Goal: Submit feedback/report problem

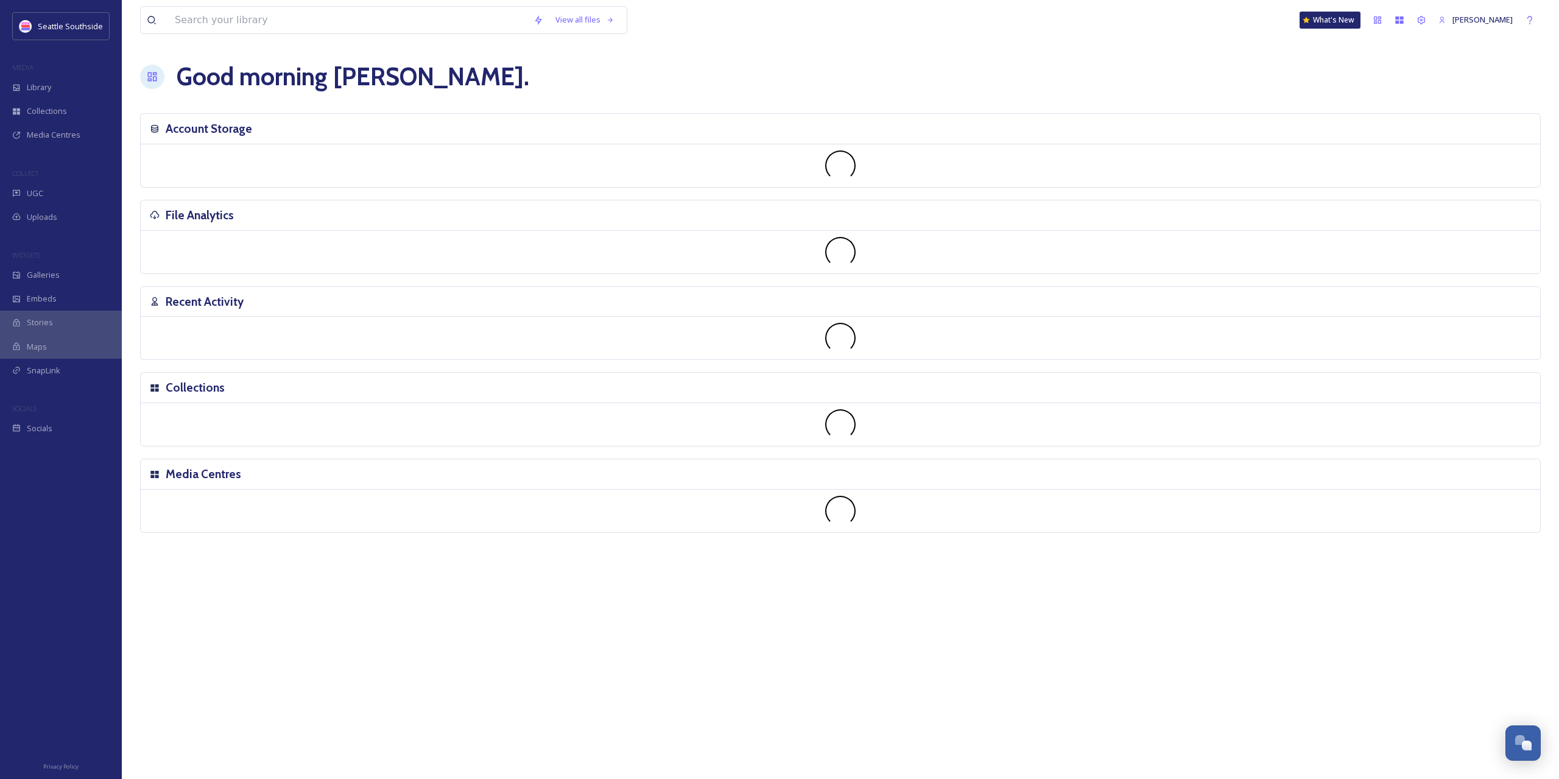
scroll to position [426, 0]
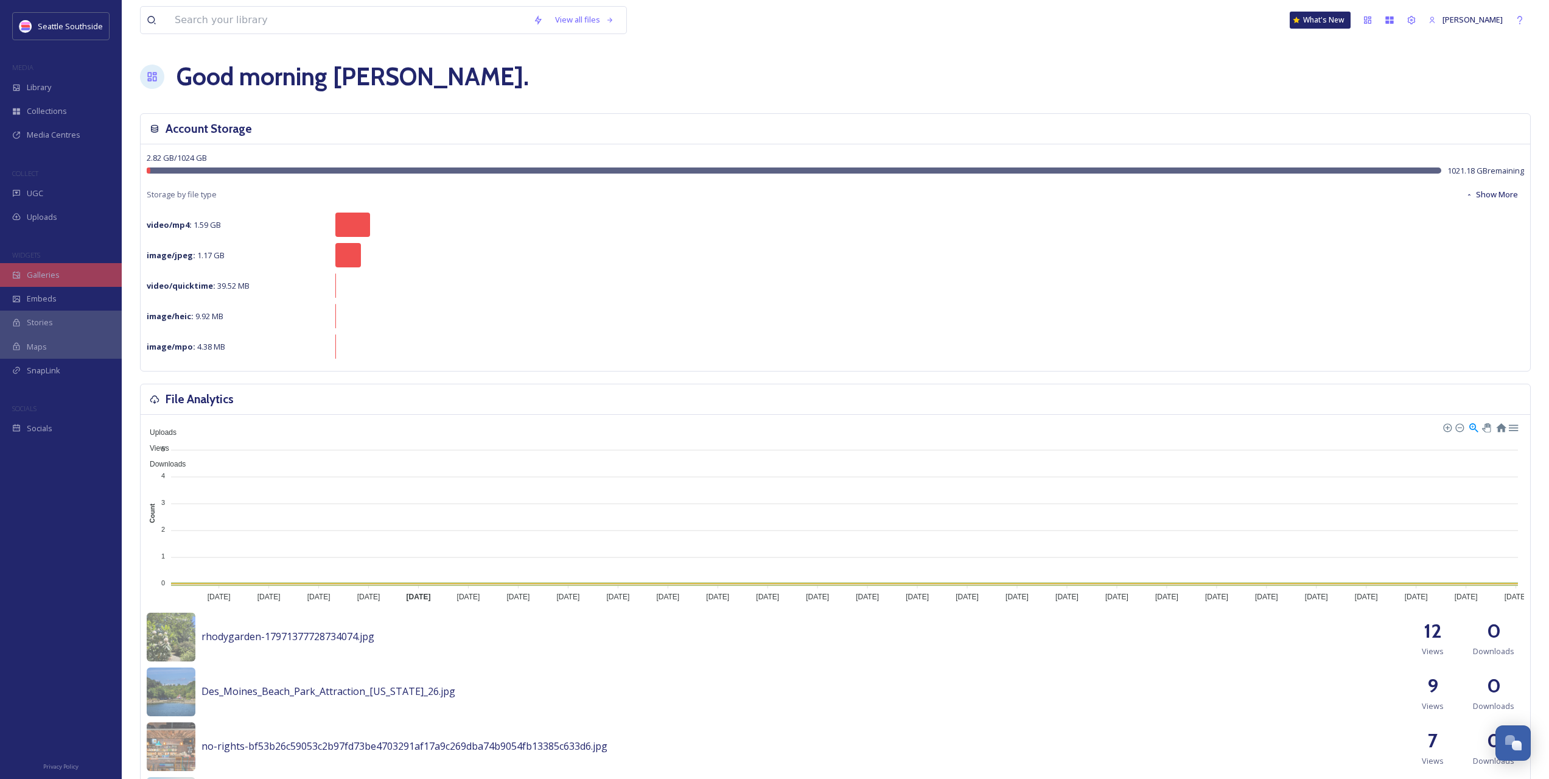
click at [34, 276] on span "Galleries" at bounding box center [43, 275] width 33 height 12
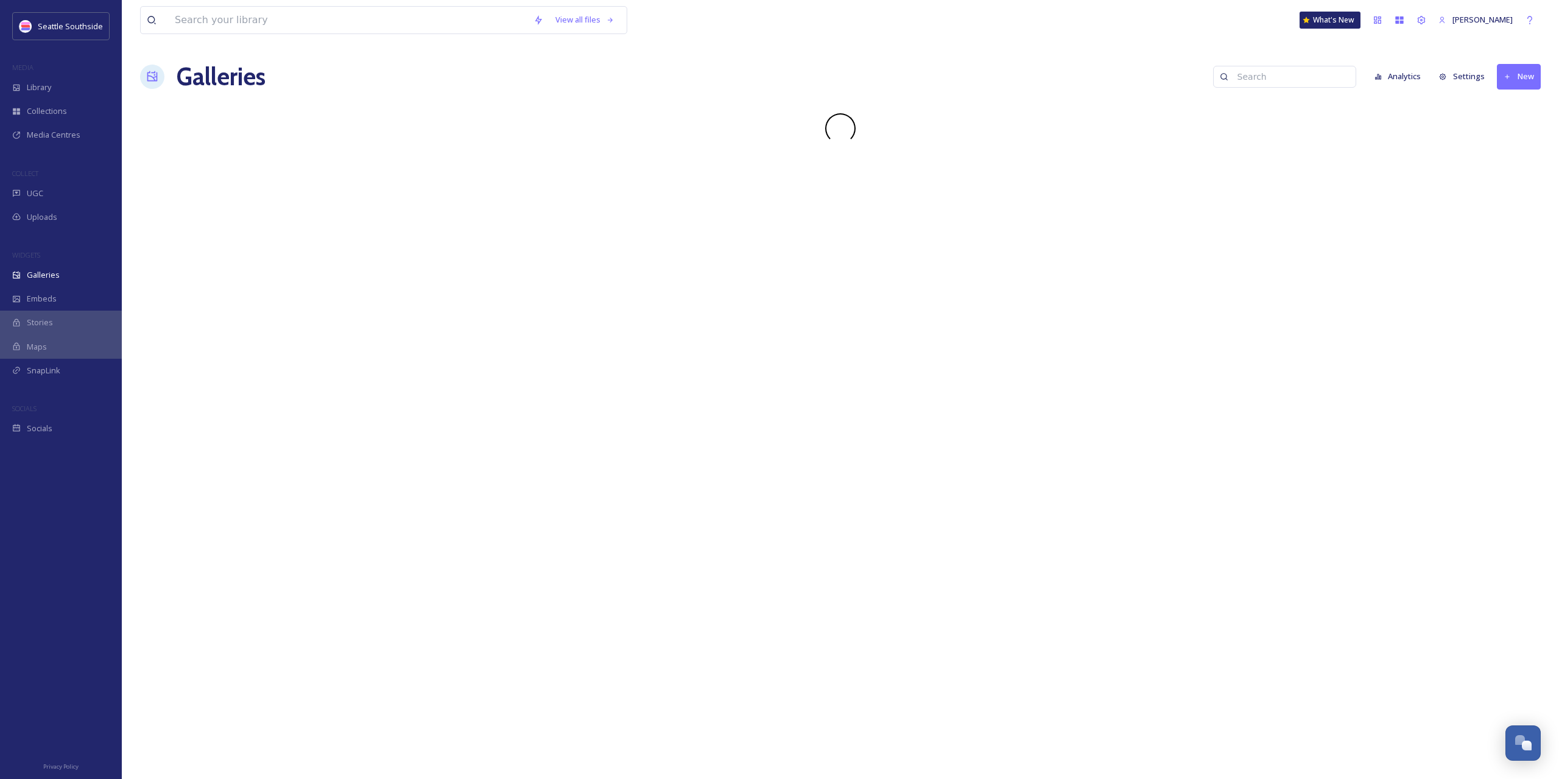
click at [1466, 79] on button "Settings" at bounding box center [1461, 77] width 58 height 24
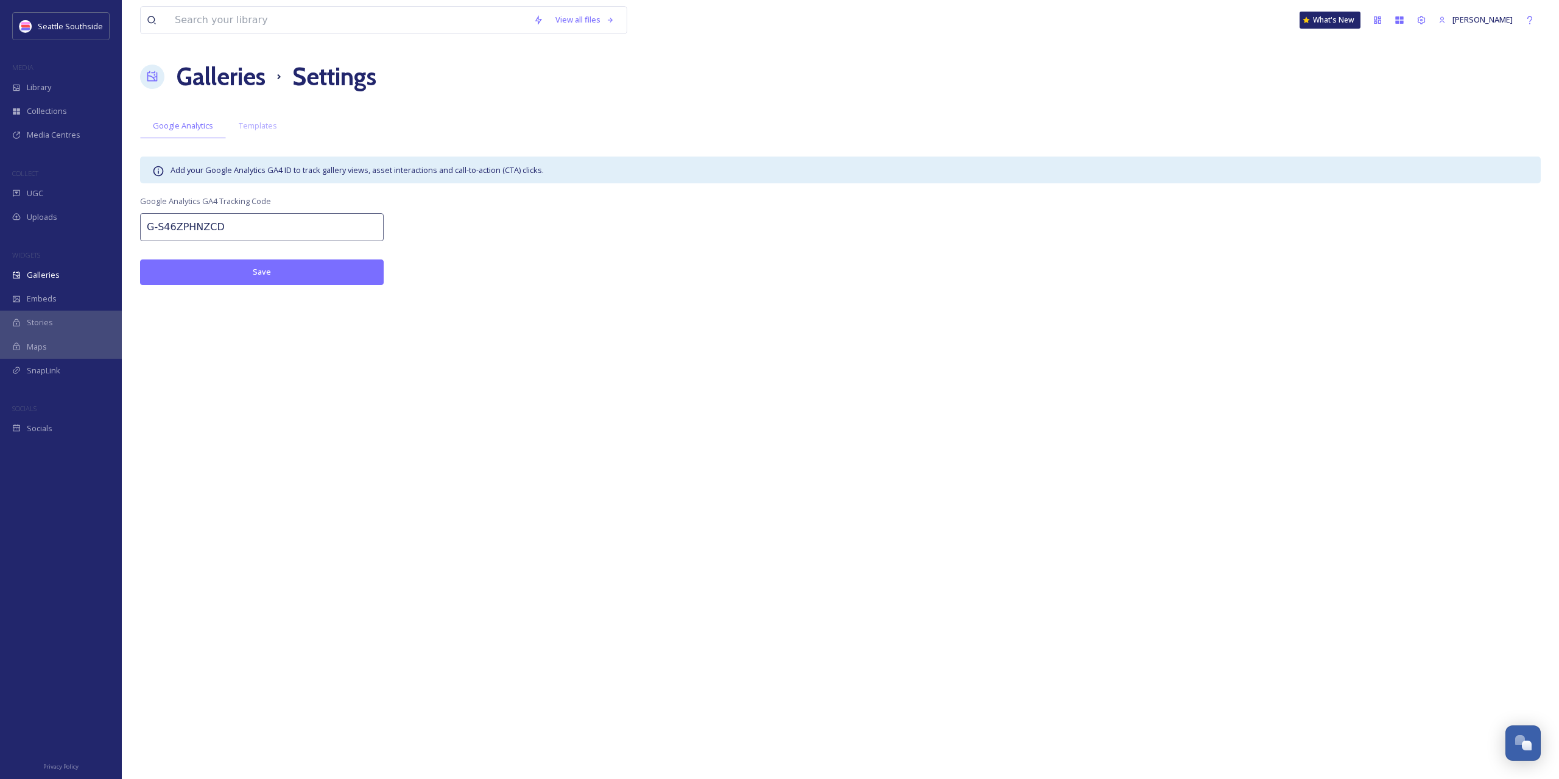
click at [1234, 331] on div "View all files What's New [PERSON_NAME] Galleries Settings Google Analytics Tem…" at bounding box center [840, 389] width 1437 height 779
click at [1513, 752] on button "Open Chat" at bounding box center [1522, 742] width 37 height 37
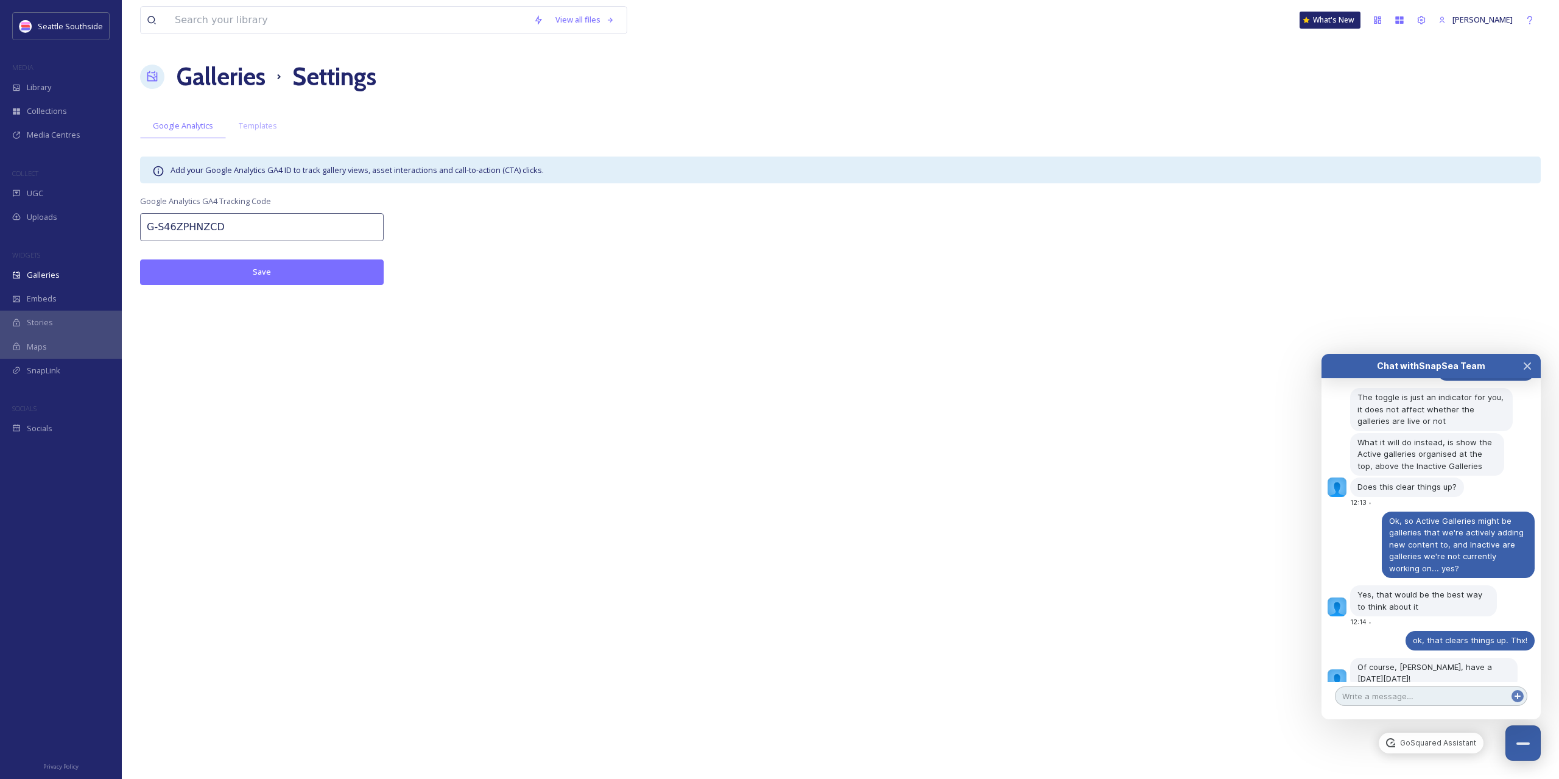
click at [1391, 696] on textarea at bounding box center [1430, 695] width 192 height 19
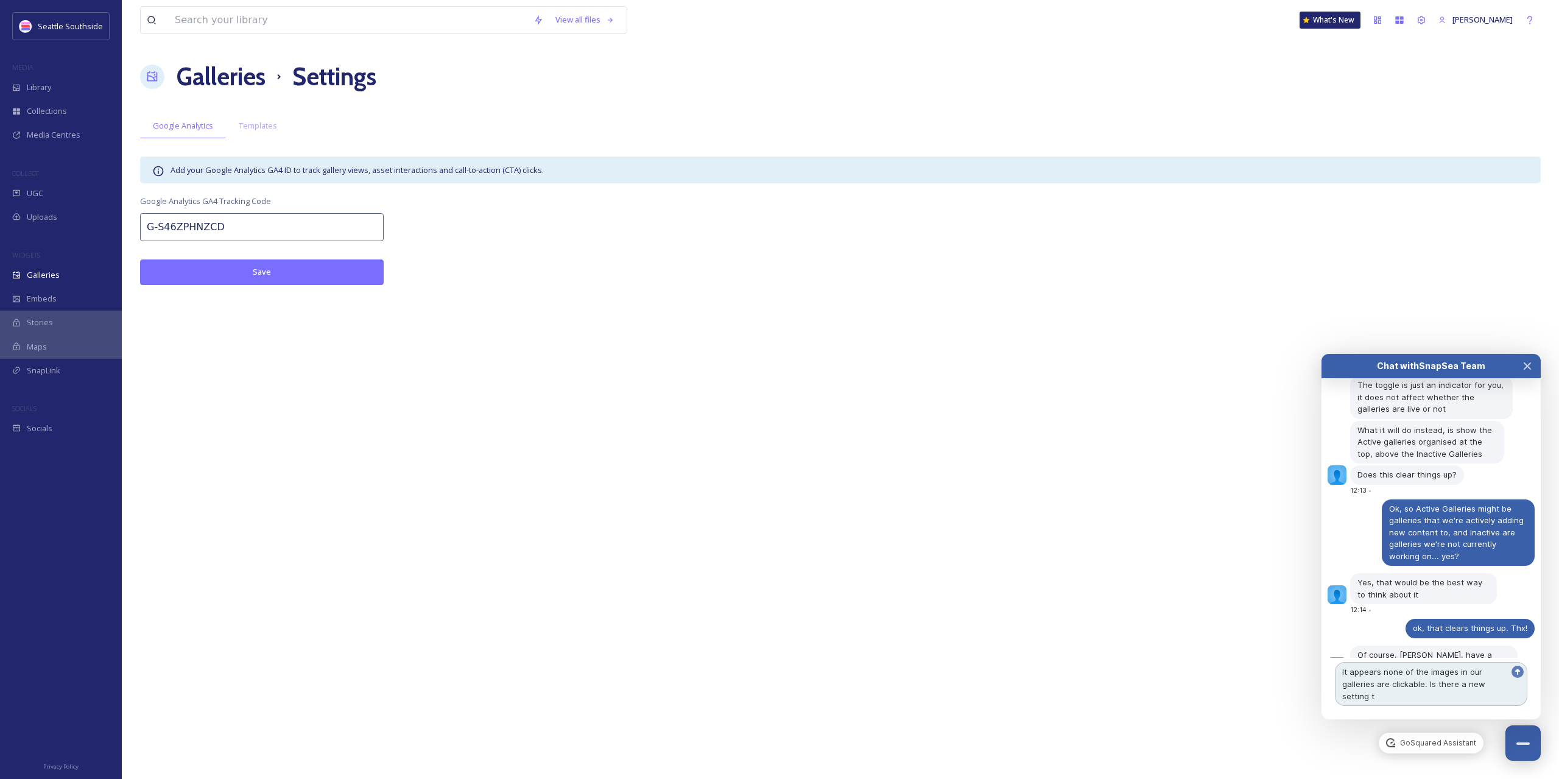
scroll to position [450, 0]
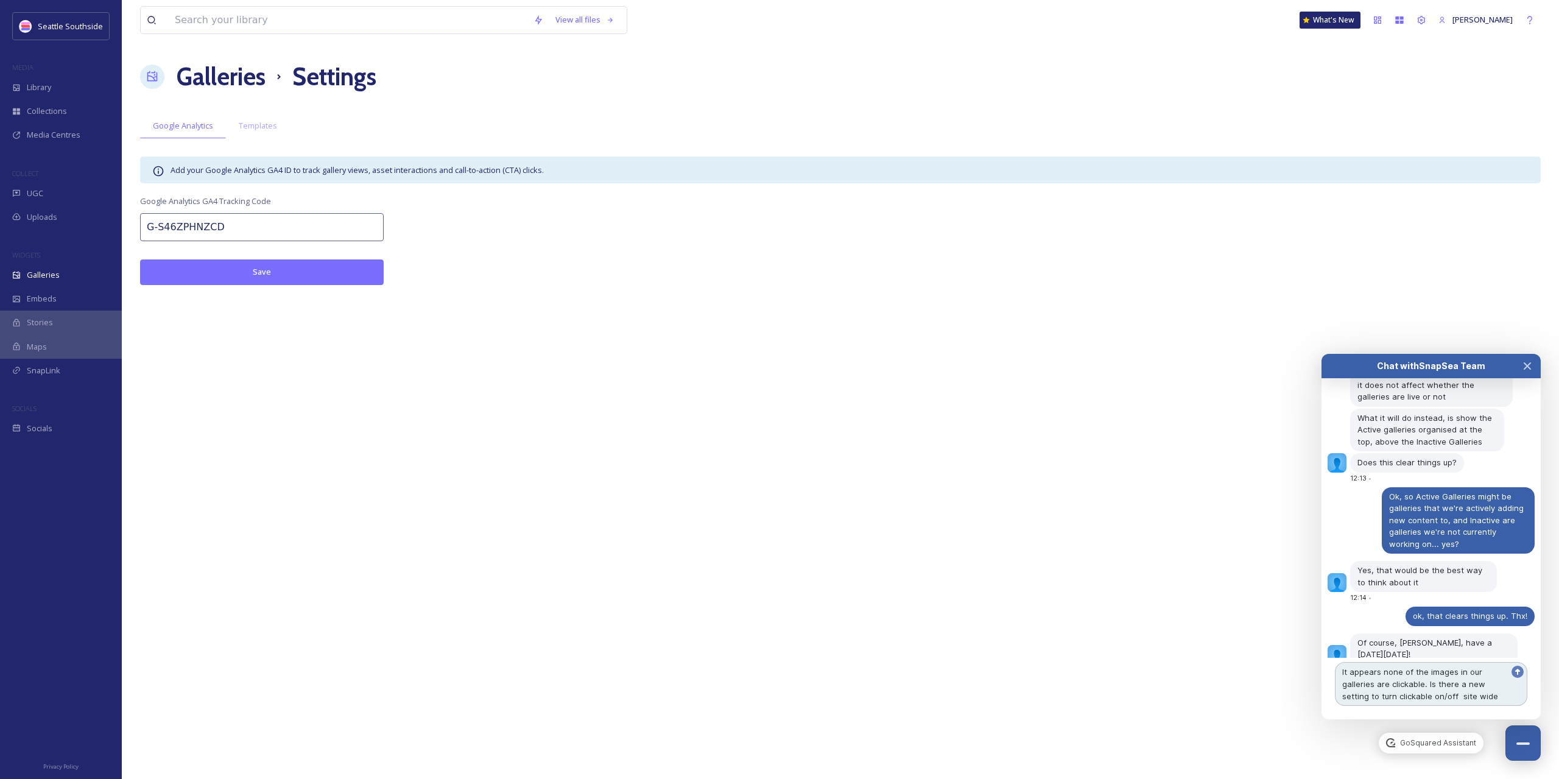
type textarea "It appears none of the images in our galleries are clickable. Is there a new se…"
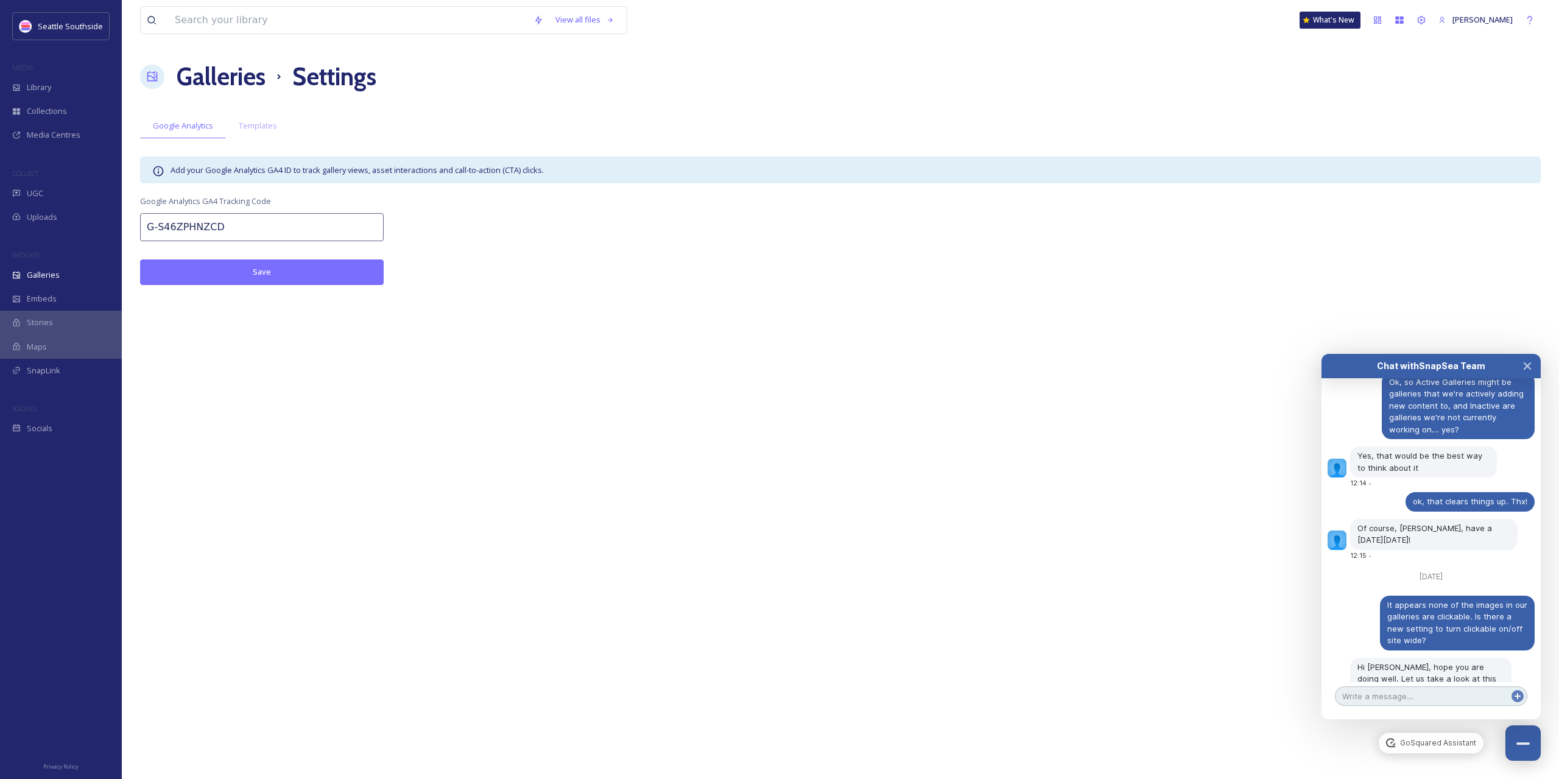
scroll to position [597, 0]
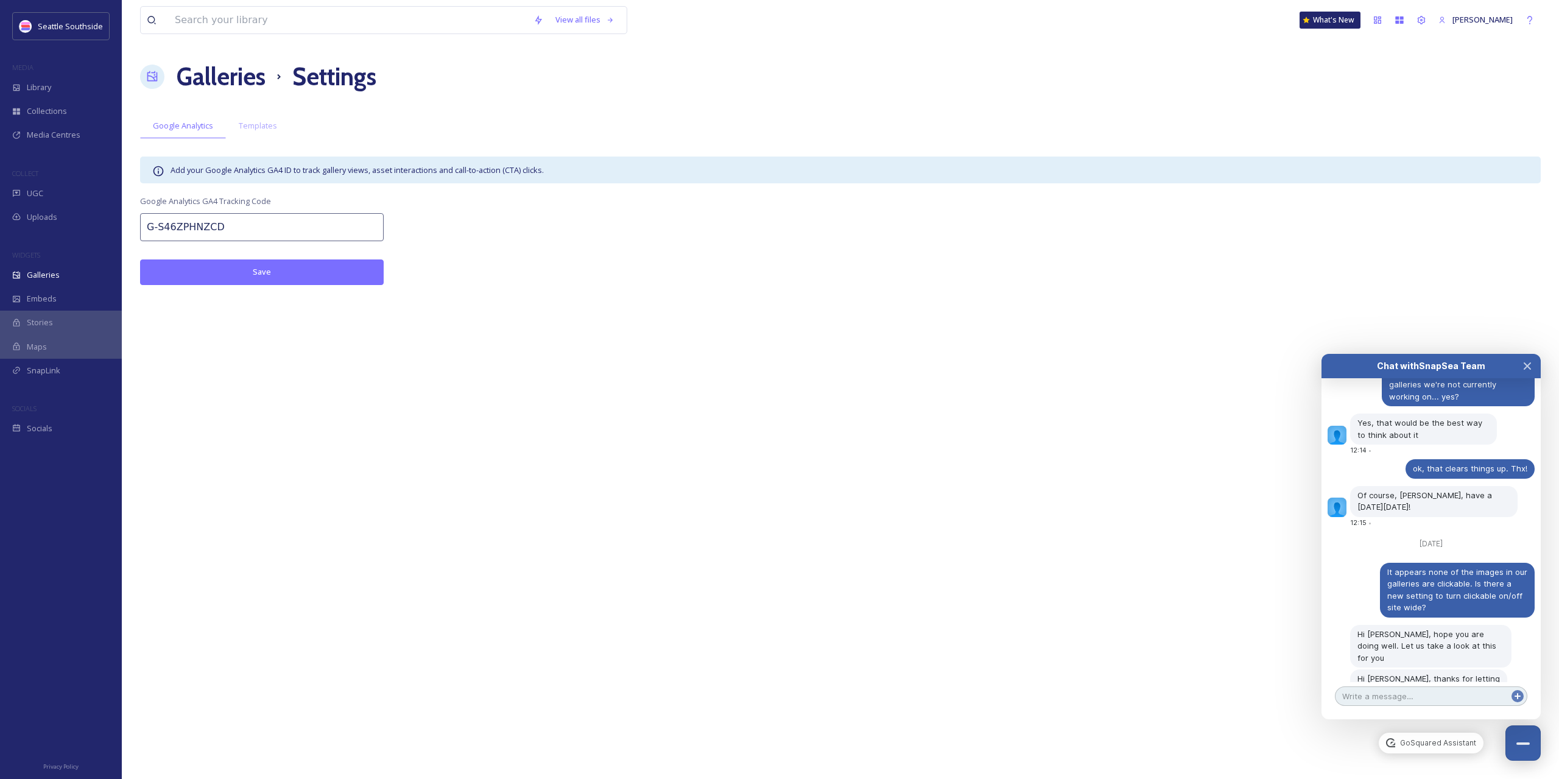
click at [1412, 700] on textarea at bounding box center [1430, 695] width 192 height 19
type textarea "ok thx.."
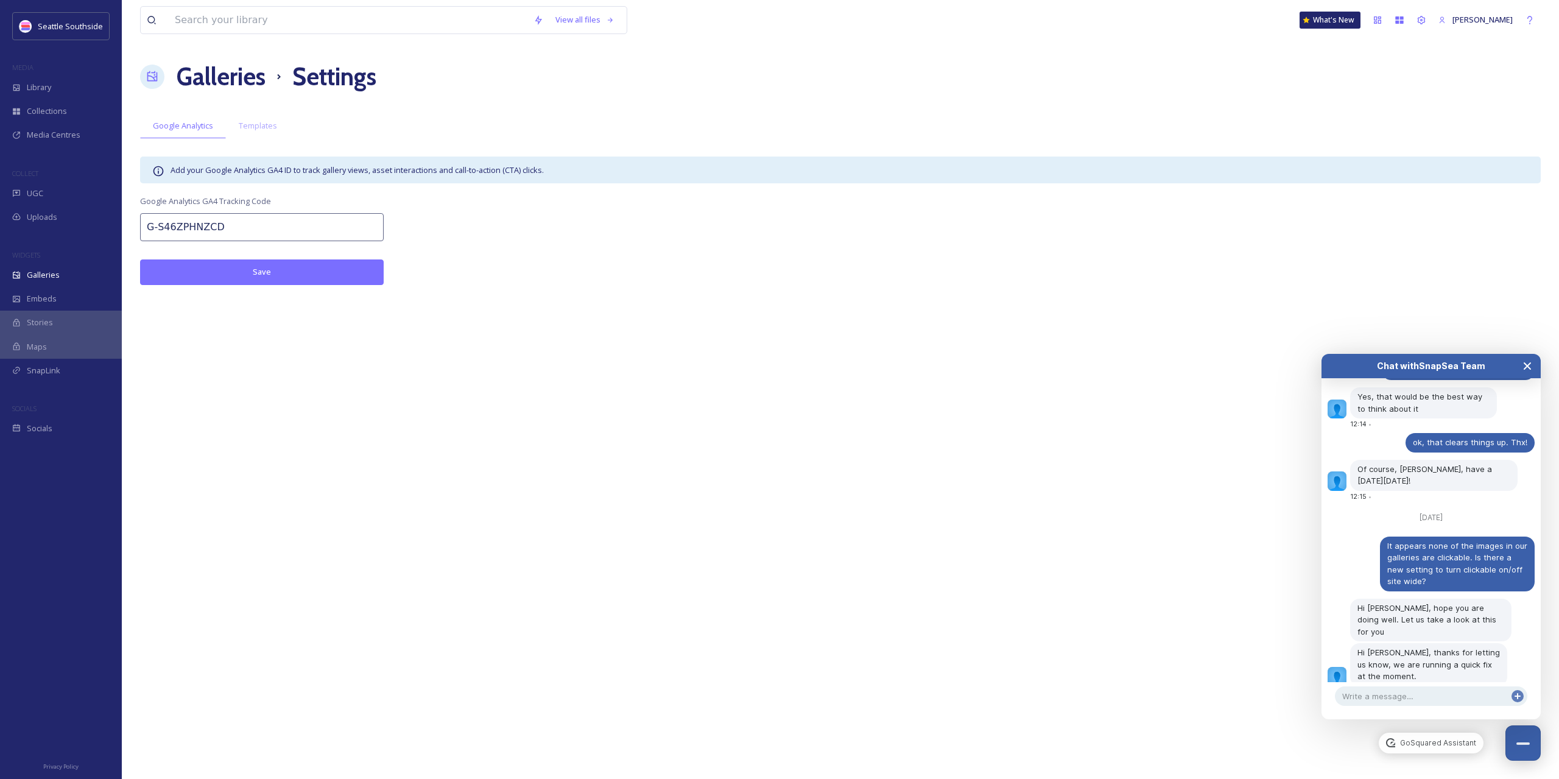
click at [1524, 373] on button "Close Chat" at bounding box center [1526, 366] width 27 height 24
